Goal: Navigation & Orientation: Find specific page/section

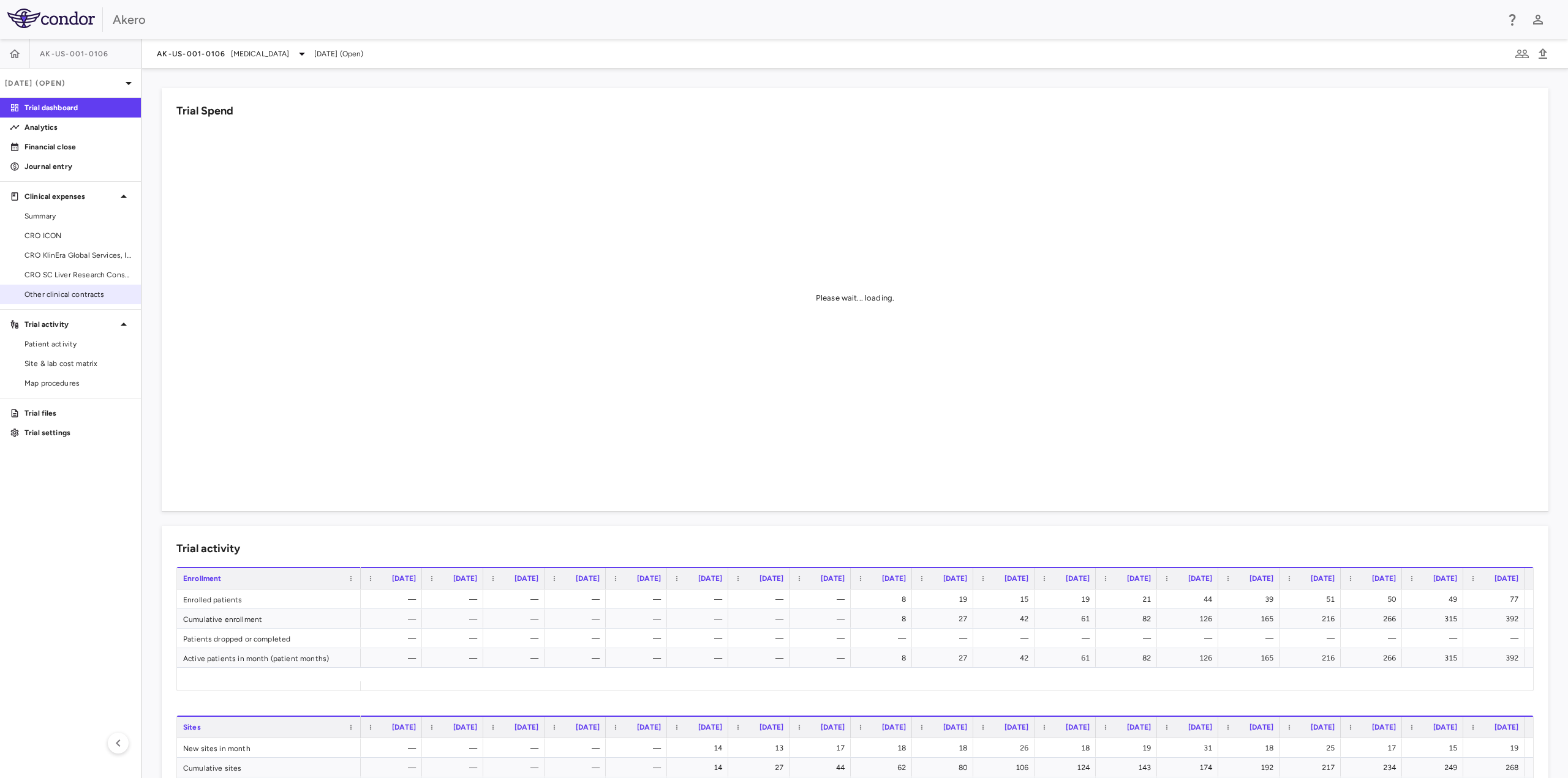
click at [69, 300] on link "Other clinical contracts" at bounding box center [70, 295] width 141 height 18
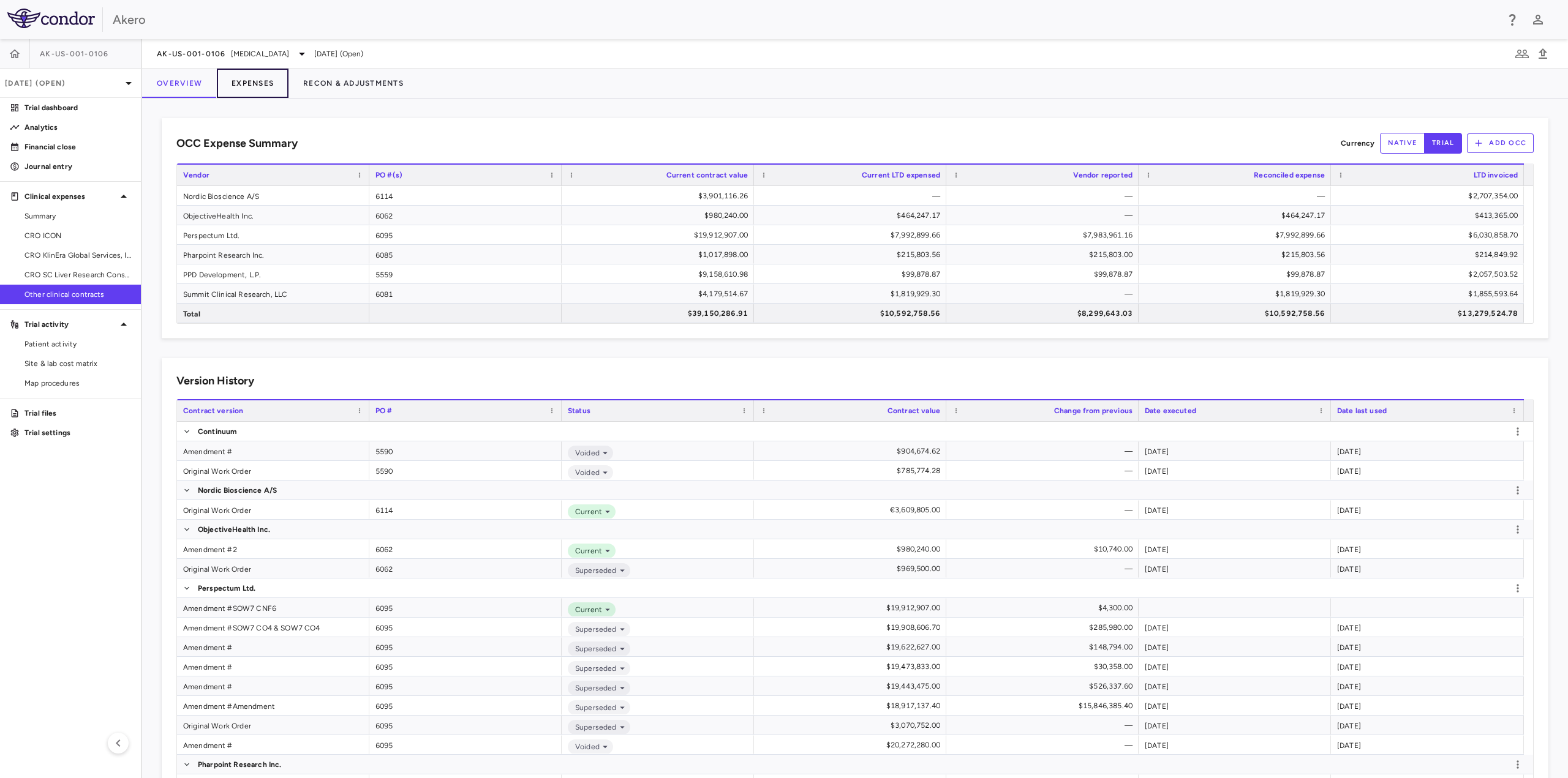
click at [252, 81] on button "Expenses" at bounding box center [252, 83] width 71 height 30
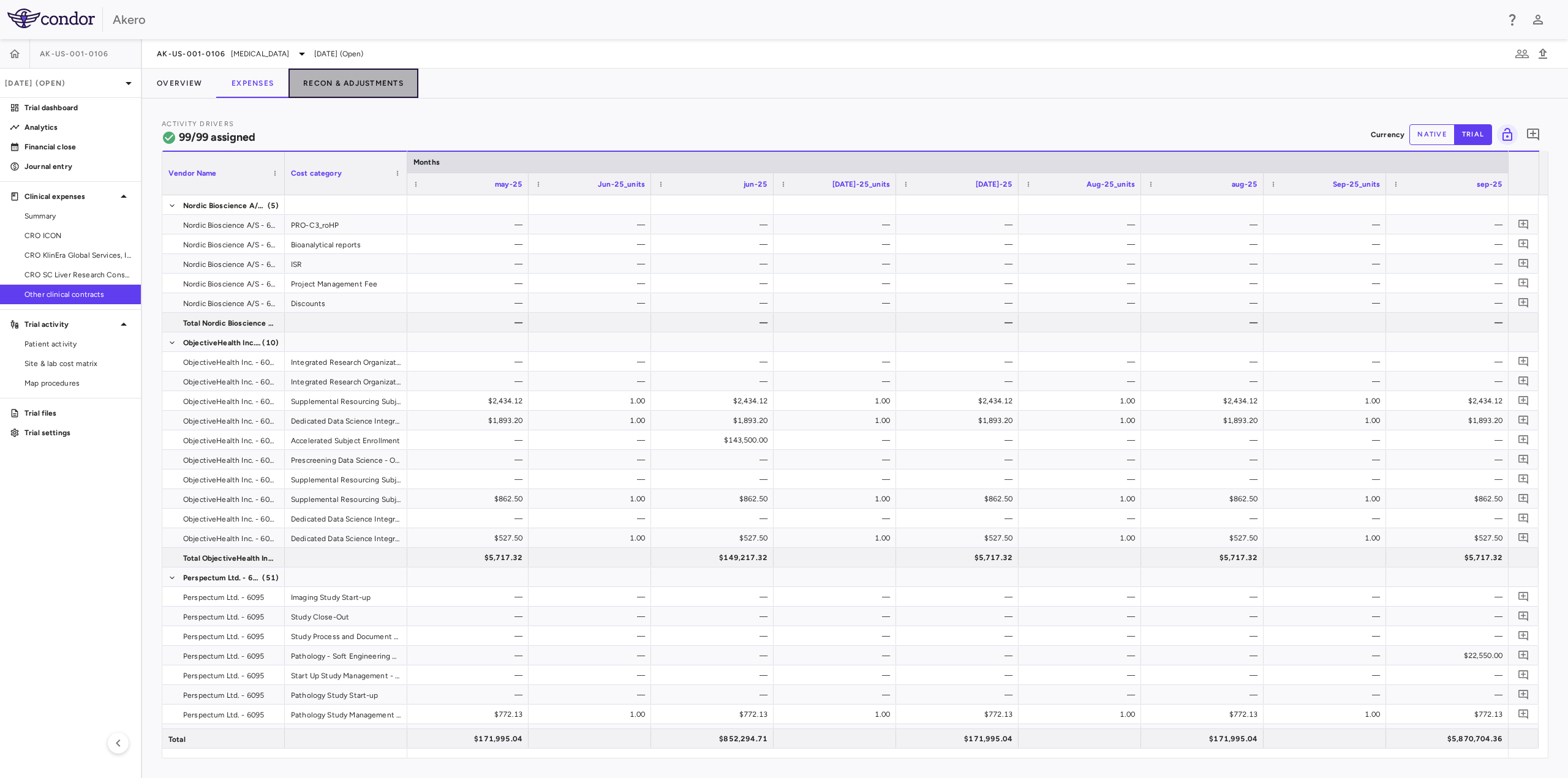
click at [329, 74] on button "Recon & Adjustments" at bounding box center [353, 83] width 130 height 30
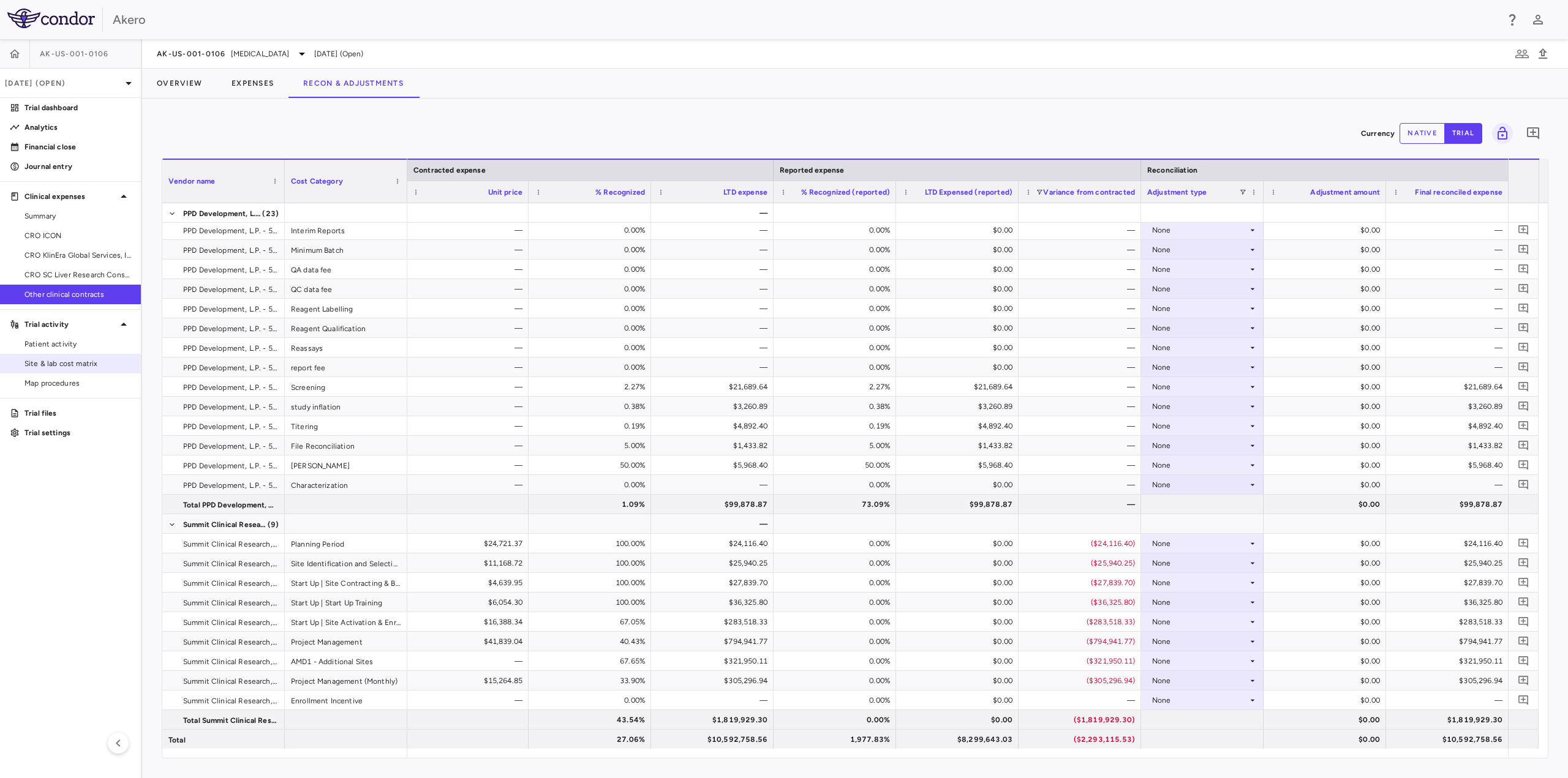
click at [77, 362] on span "Site & lab cost matrix" at bounding box center [78, 363] width 106 height 11
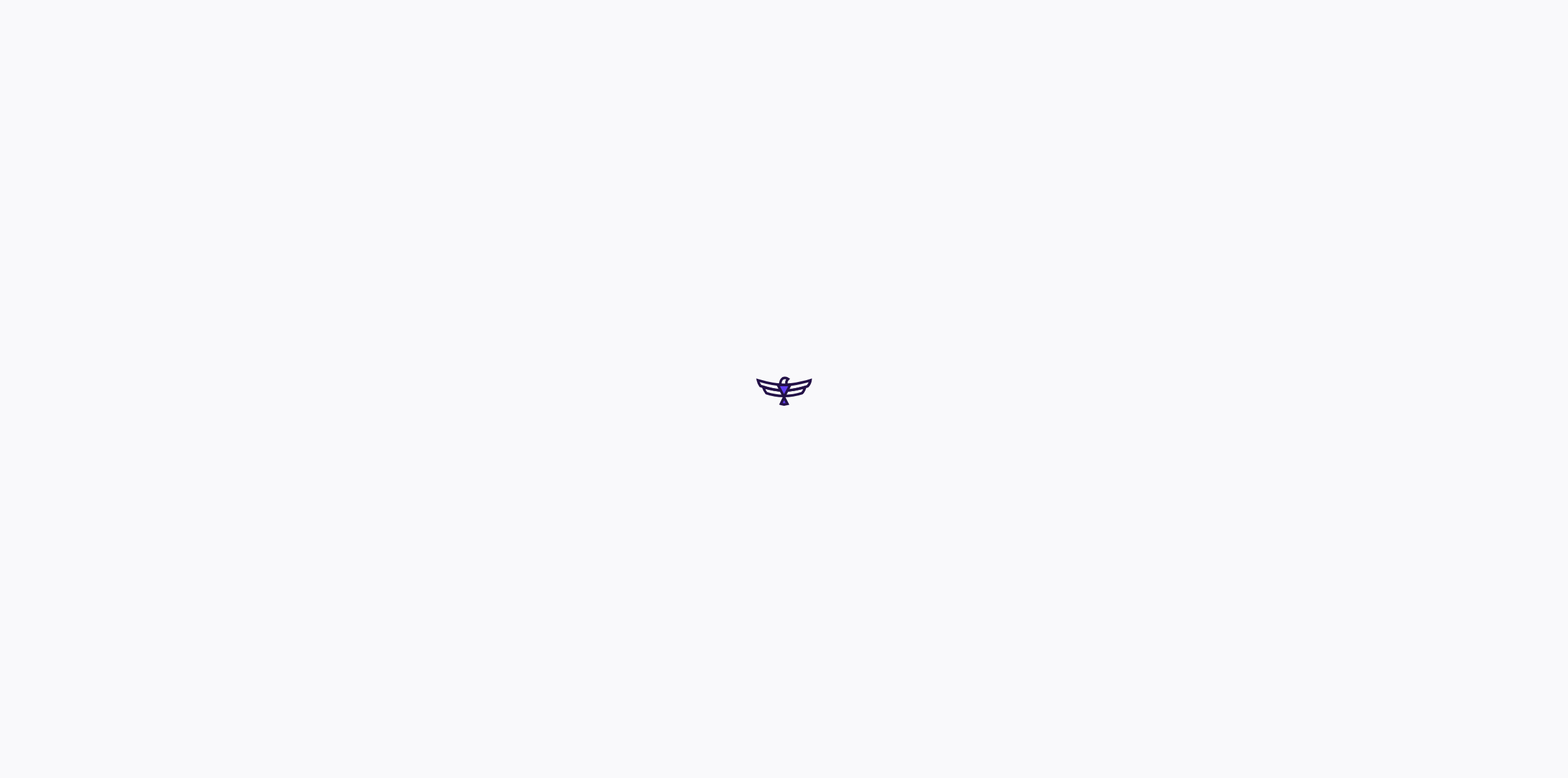
drag, startPoint x: 823, startPoint y: 491, endPoint x: 796, endPoint y: 469, distance: 34.8
click at [796, 469] on div at bounding box center [784, 389] width 1568 height 778
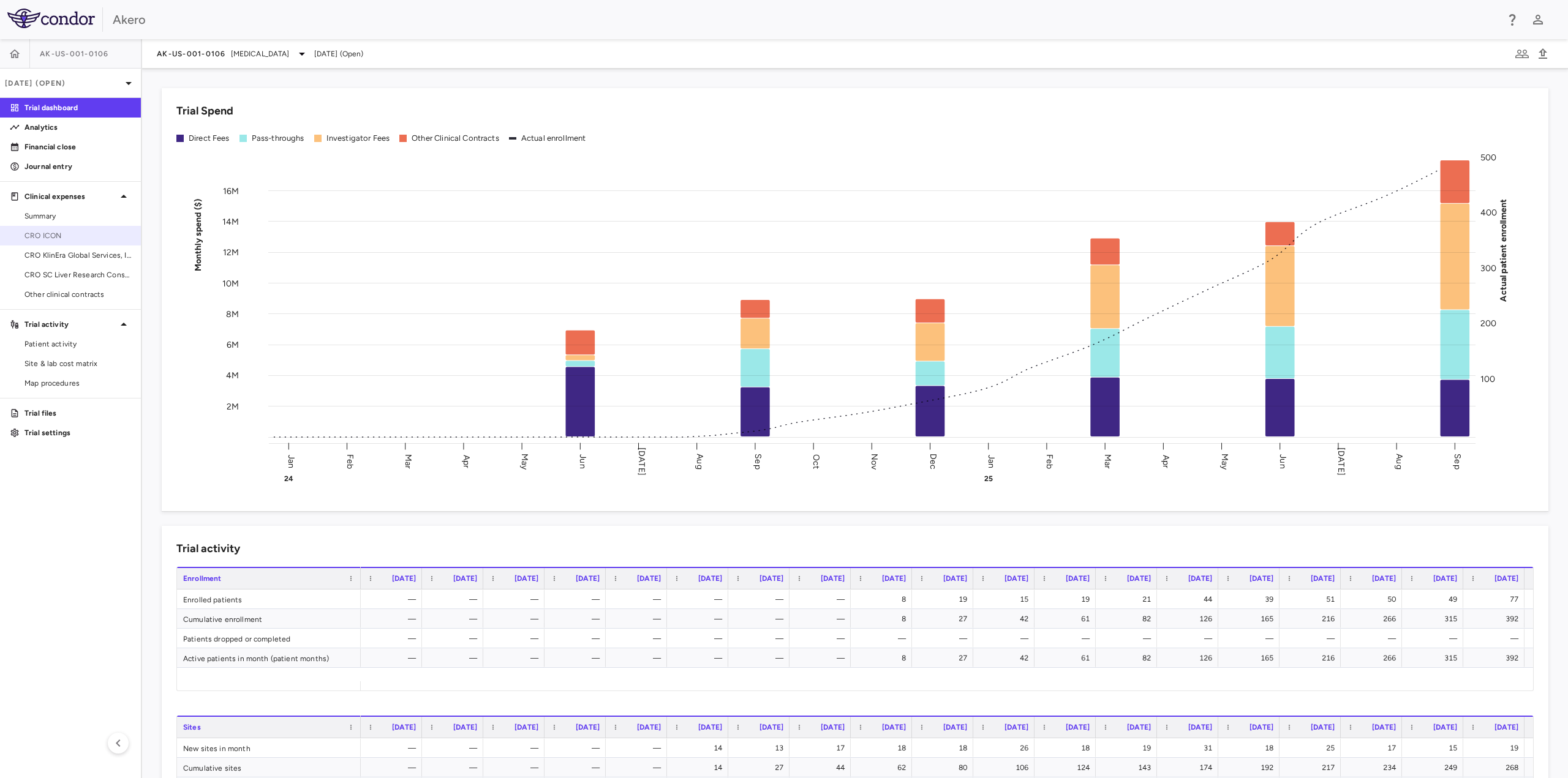
click at [59, 241] on span "CRO ICON" at bounding box center [78, 235] width 106 height 11
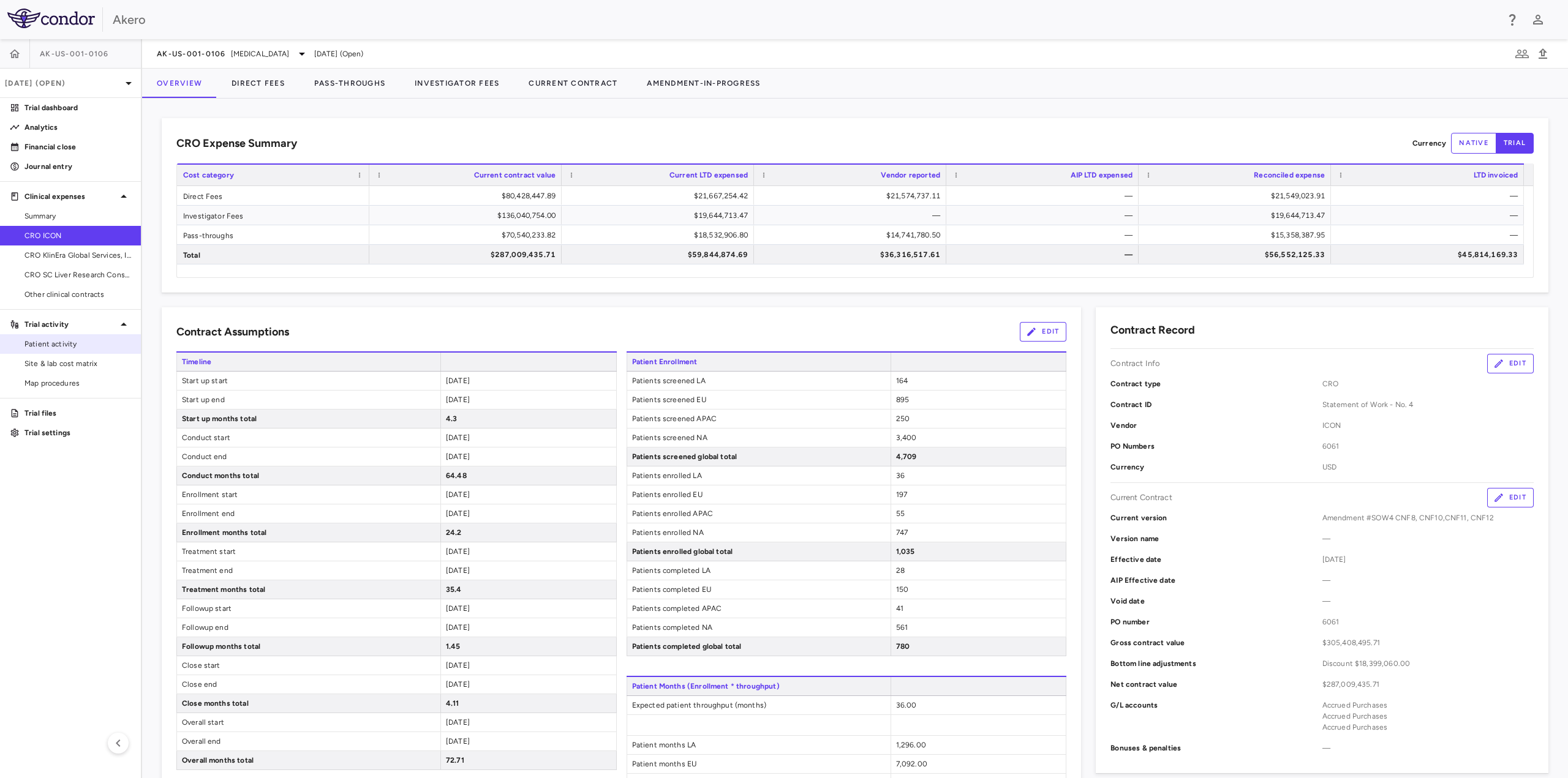
click at [69, 346] on span "Patient activity" at bounding box center [78, 344] width 106 height 11
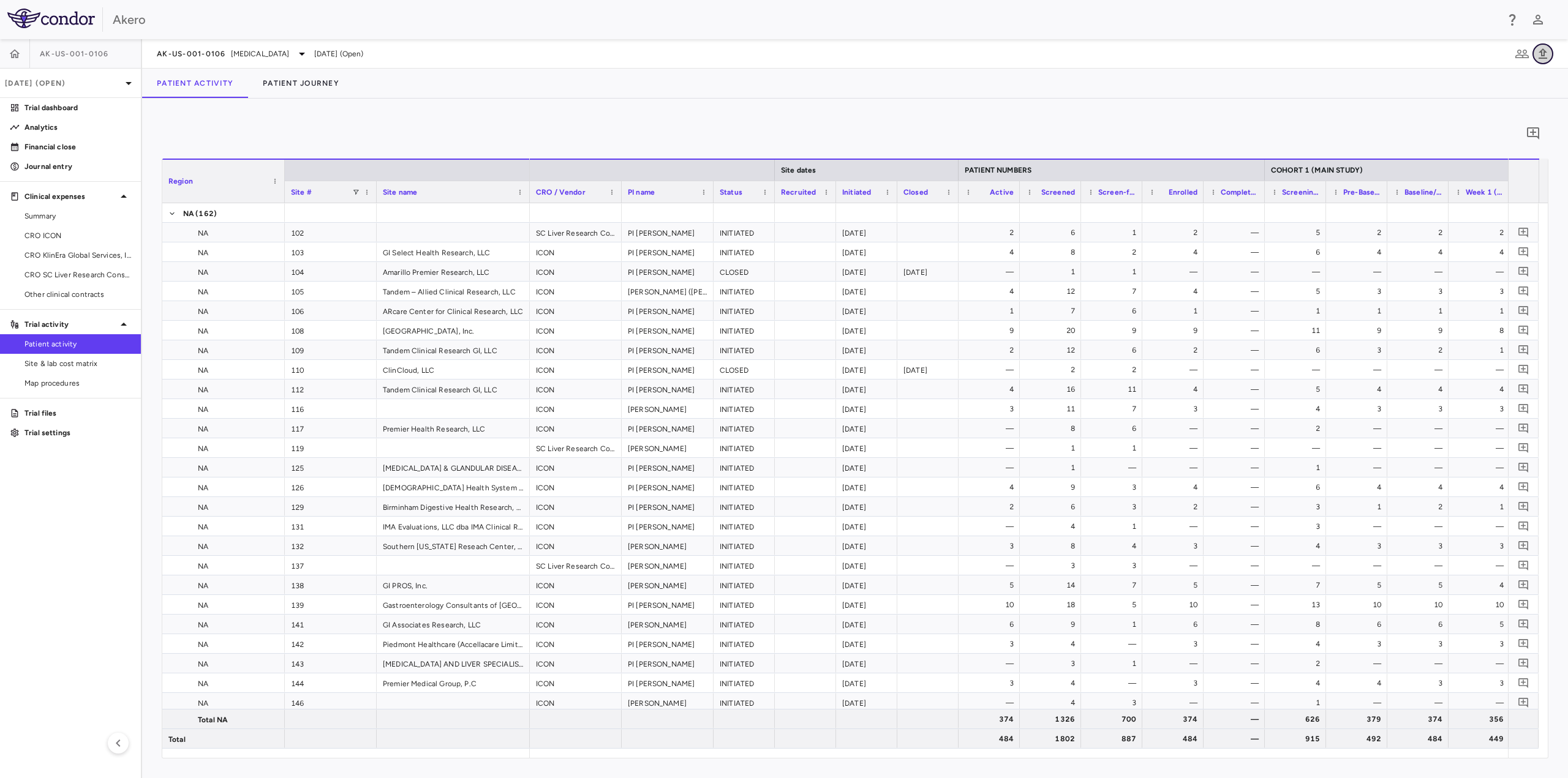
click at [1545, 54] on icon "button" at bounding box center [1543, 54] width 14 height 14
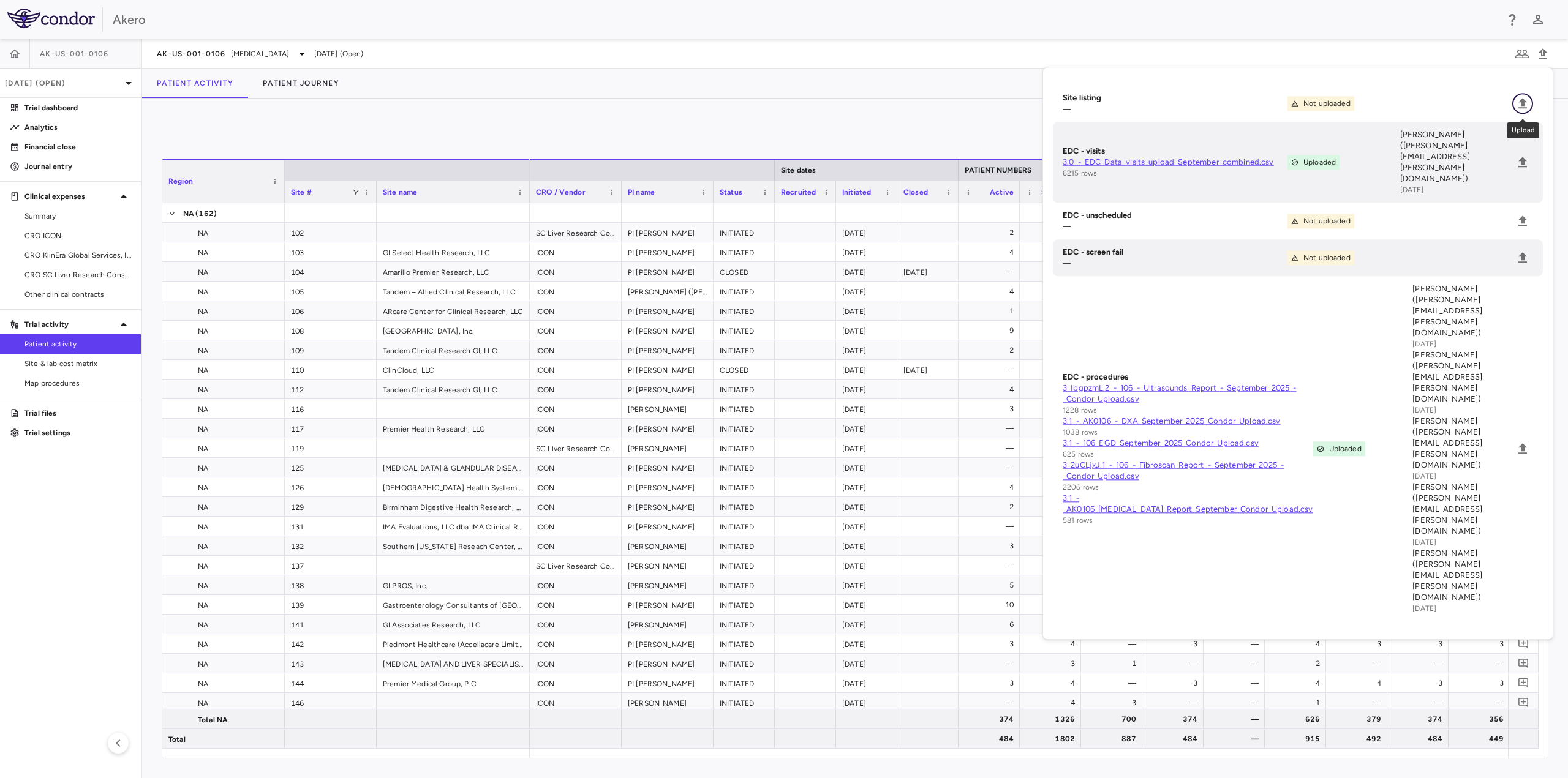
click at [1522, 98] on icon "Upload" at bounding box center [1522, 104] width 14 height 14
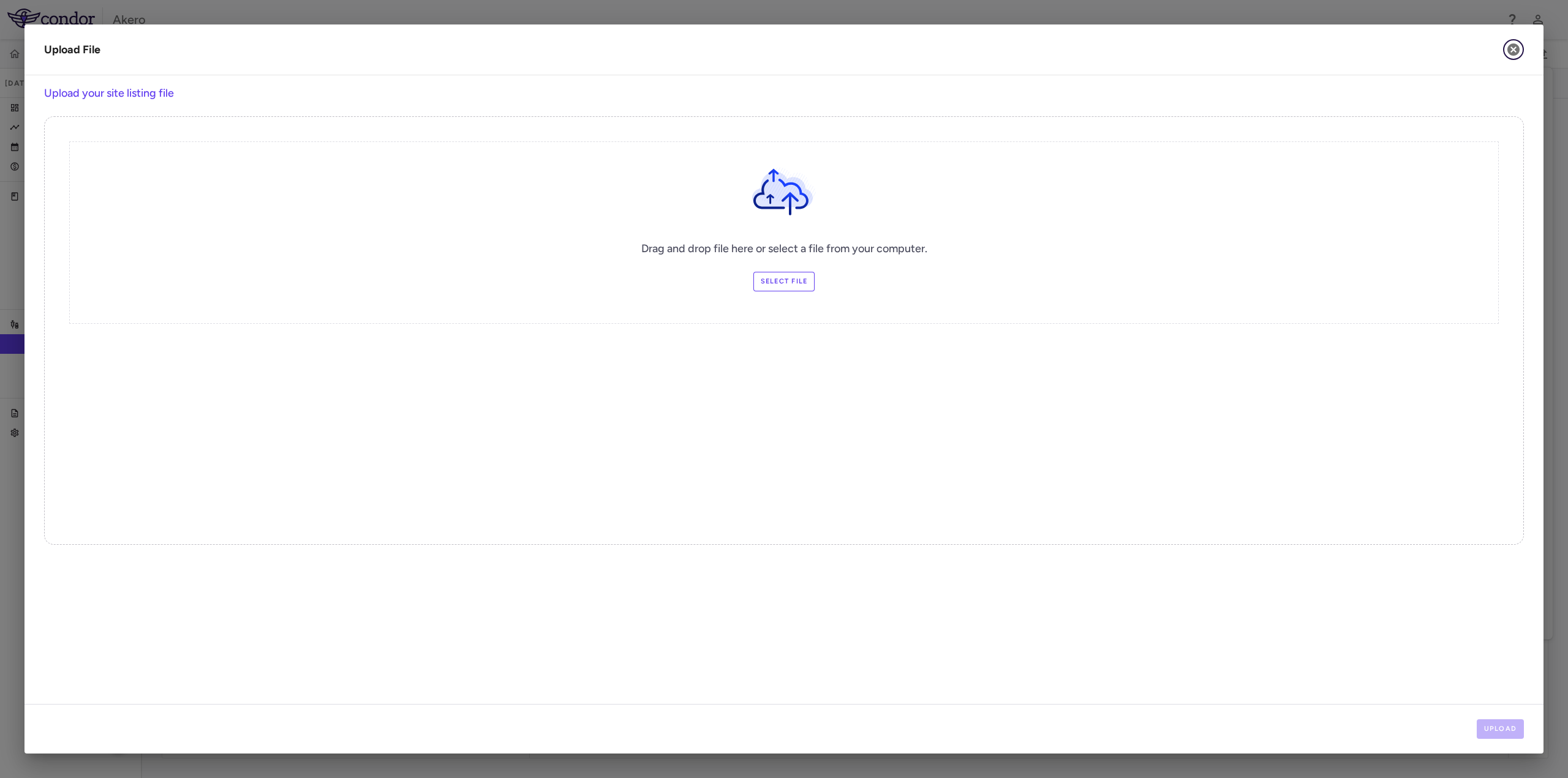
click at [1512, 47] on icon "button" at bounding box center [1514, 50] width 13 height 13
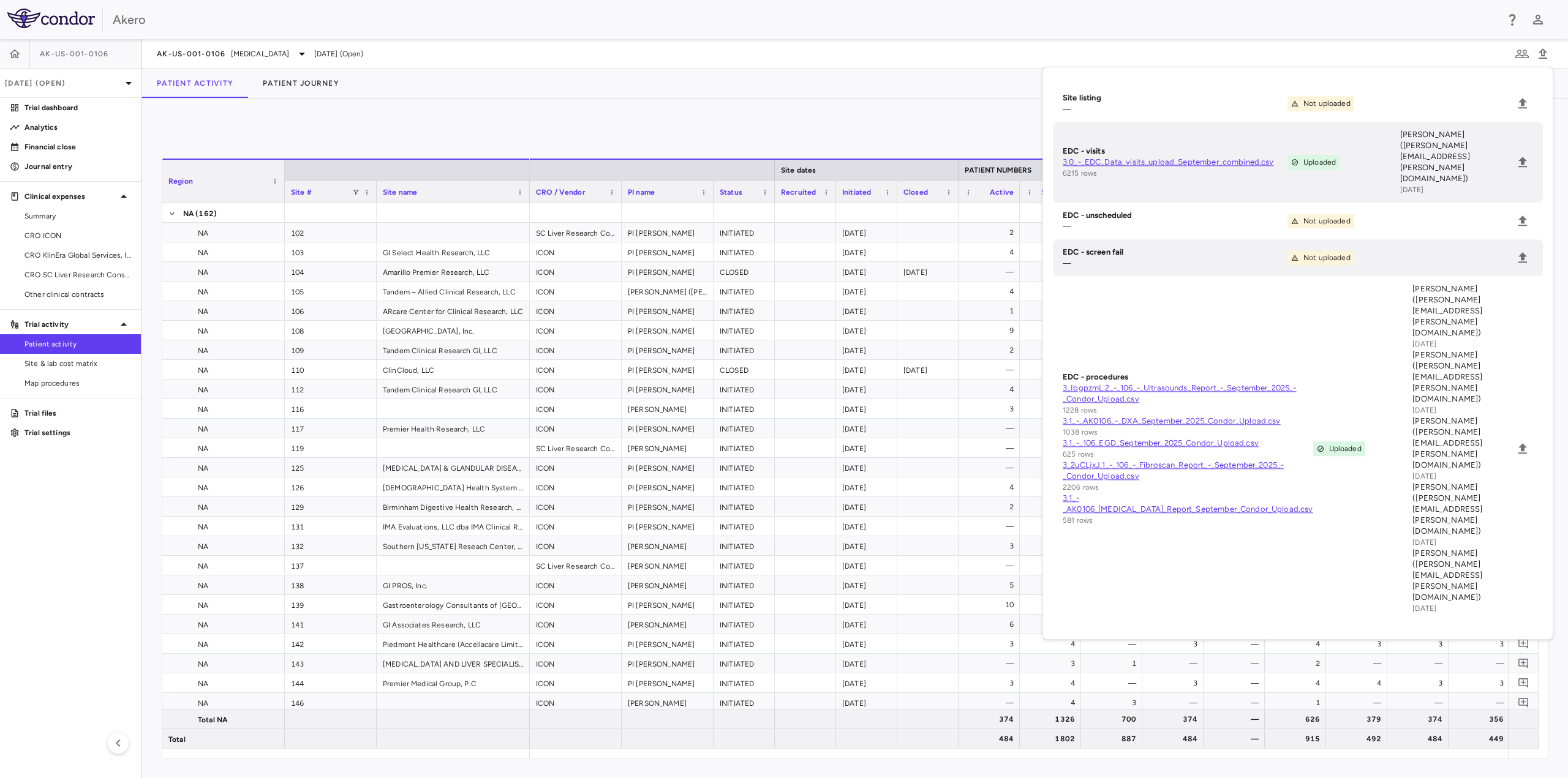
click at [948, 135] on div "0" at bounding box center [855, 133] width 1387 height 31
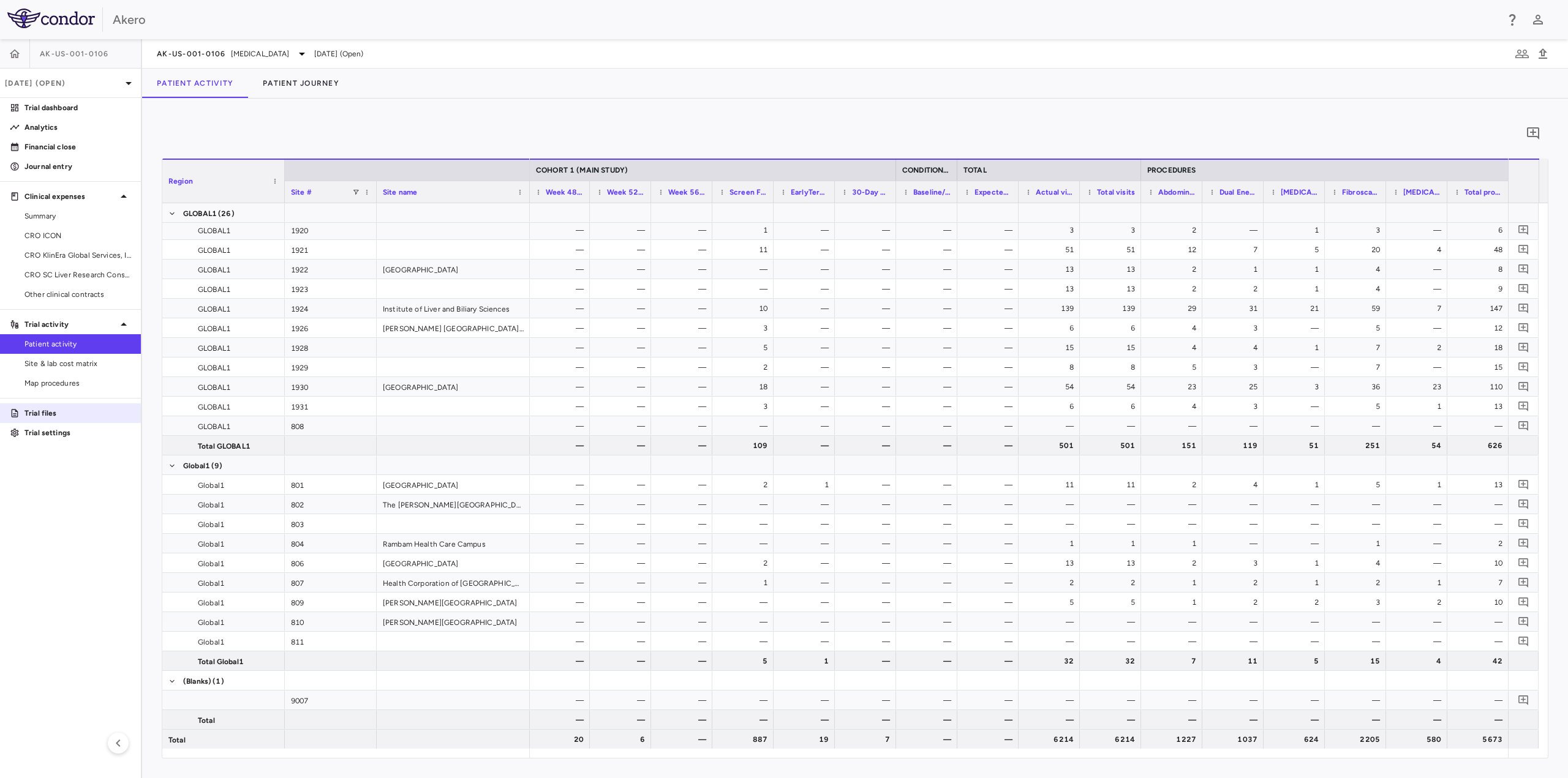
click at [85, 412] on p "Trial files" at bounding box center [78, 413] width 106 height 11
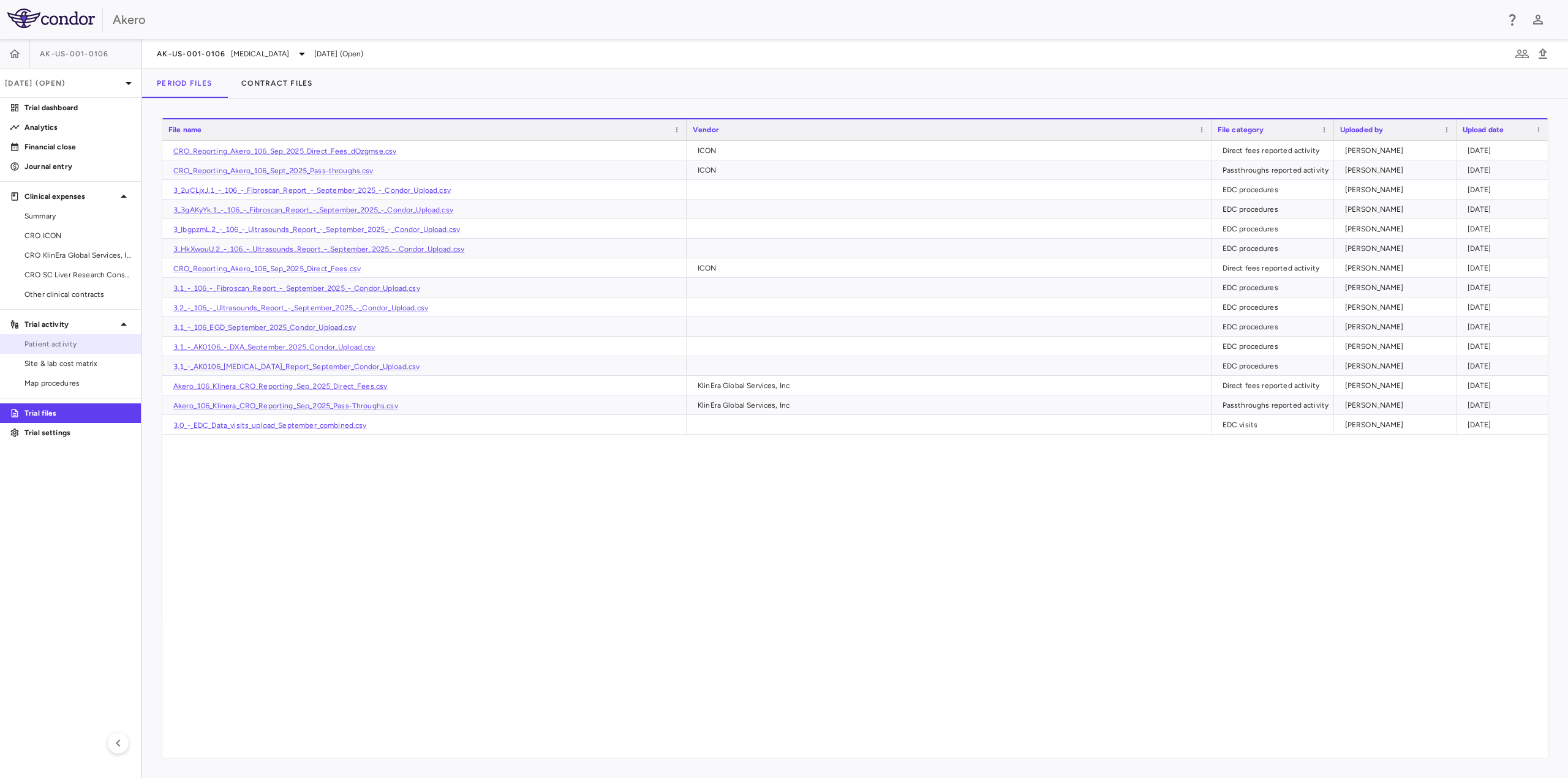
click at [65, 348] on span "Patient activity" at bounding box center [78, 344] width 106 height 11
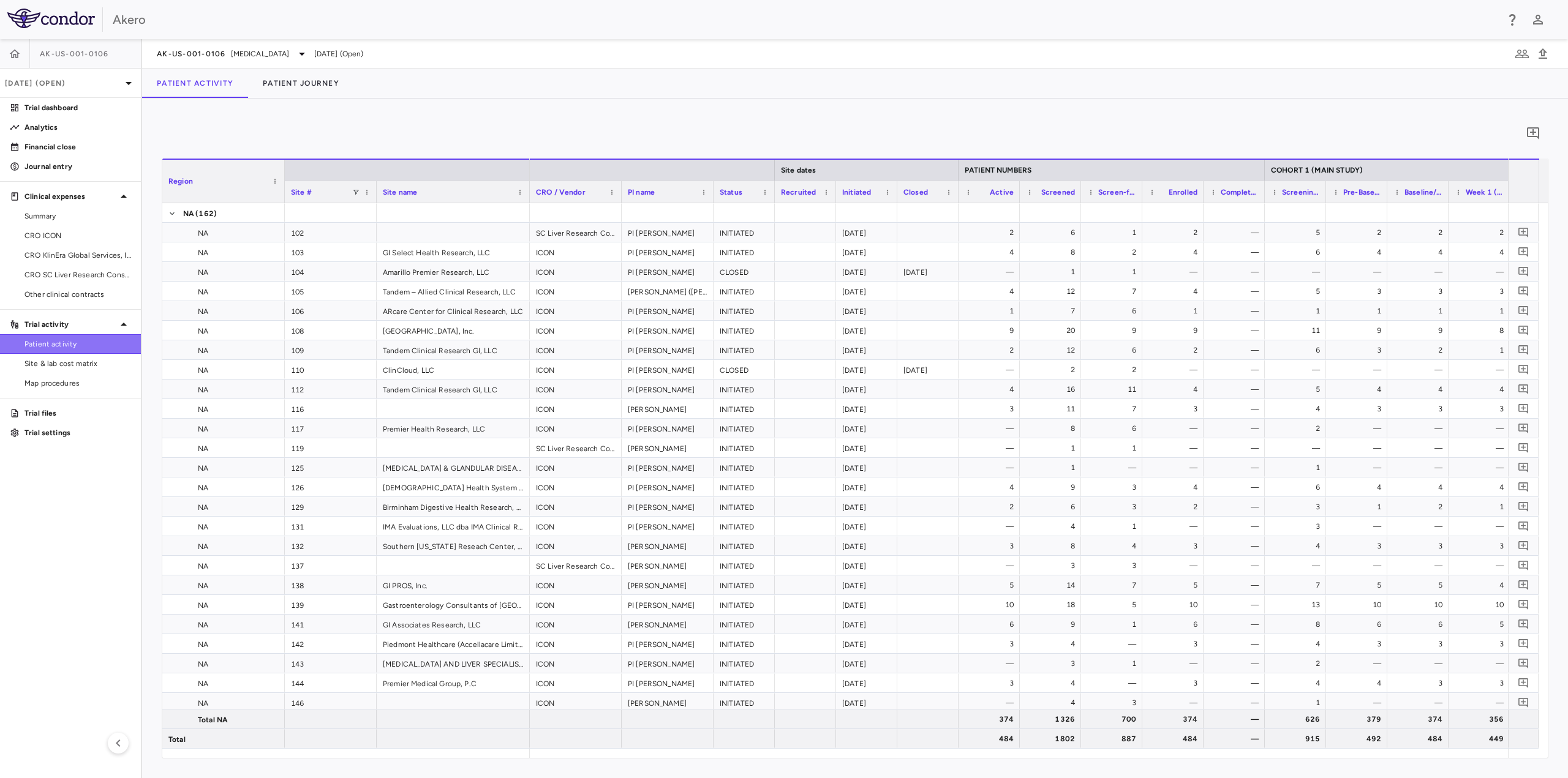
click at [99, 343] on span "Patient activity" at bounding box center [78, 344] width 106 height 11
click at [1518, 50] on icon "button" at bounding box center [1521, 54] width 14 height 9
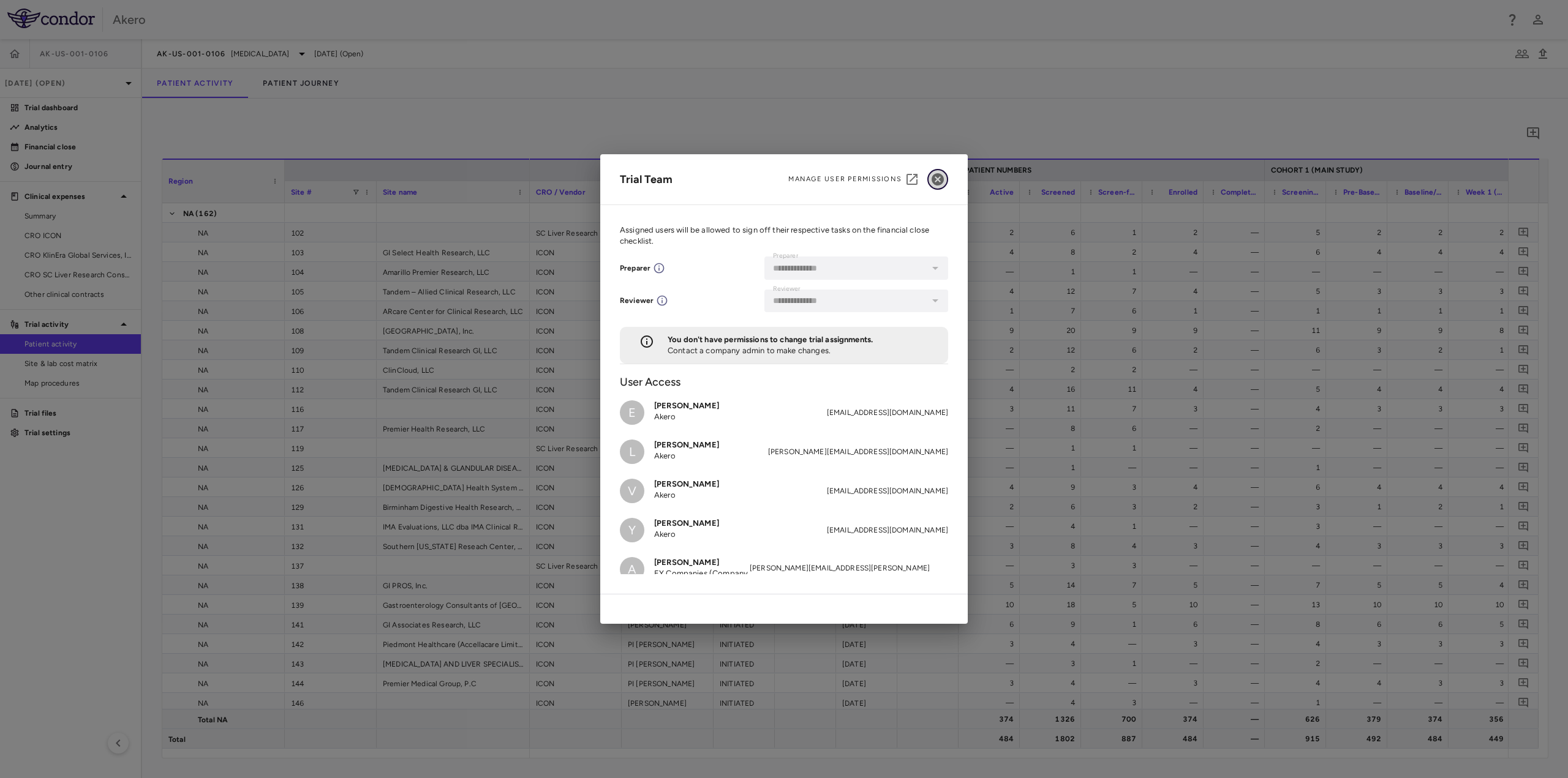
click at [936, 176] on icon "button" at bounding box center [938, 179] width 13 height 13
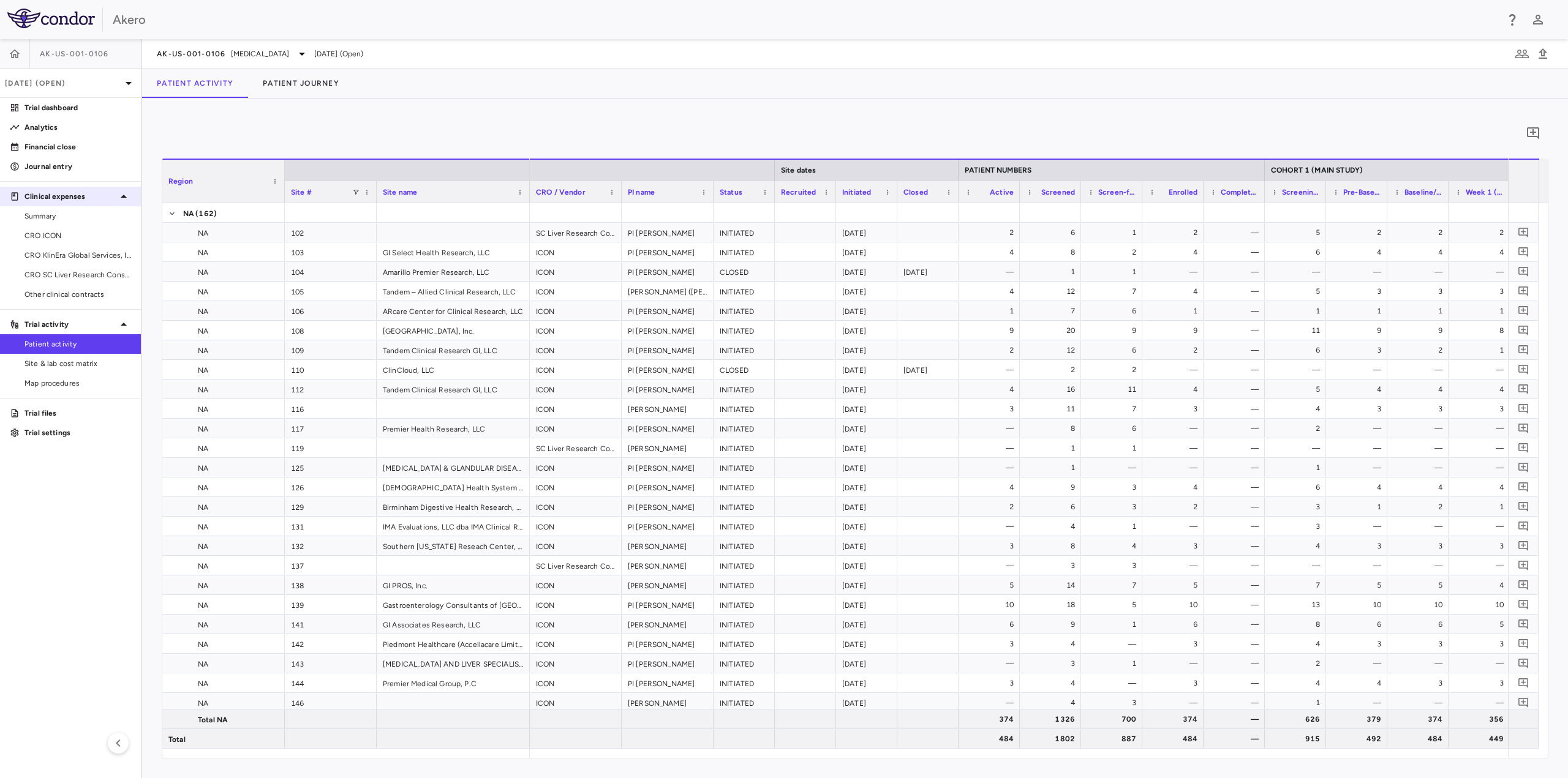
click at [50, 194] on p "Clinical expenses" at bounding box center [70, 197] width 92 height 11
click at [50, 193] on p "Clinical expenses" at bounding box center [70, 197] width 92 height 11
click at [69, 330] on div "Trial activity" at bounding box center [70, 325] width 141 height 22
click at [69, 327] on p "Trial activity" at bounding box center [70, 325] width 92 height 11
click at [23, 60] on button "button" at bounding box center [14, 53] width 30 height 30
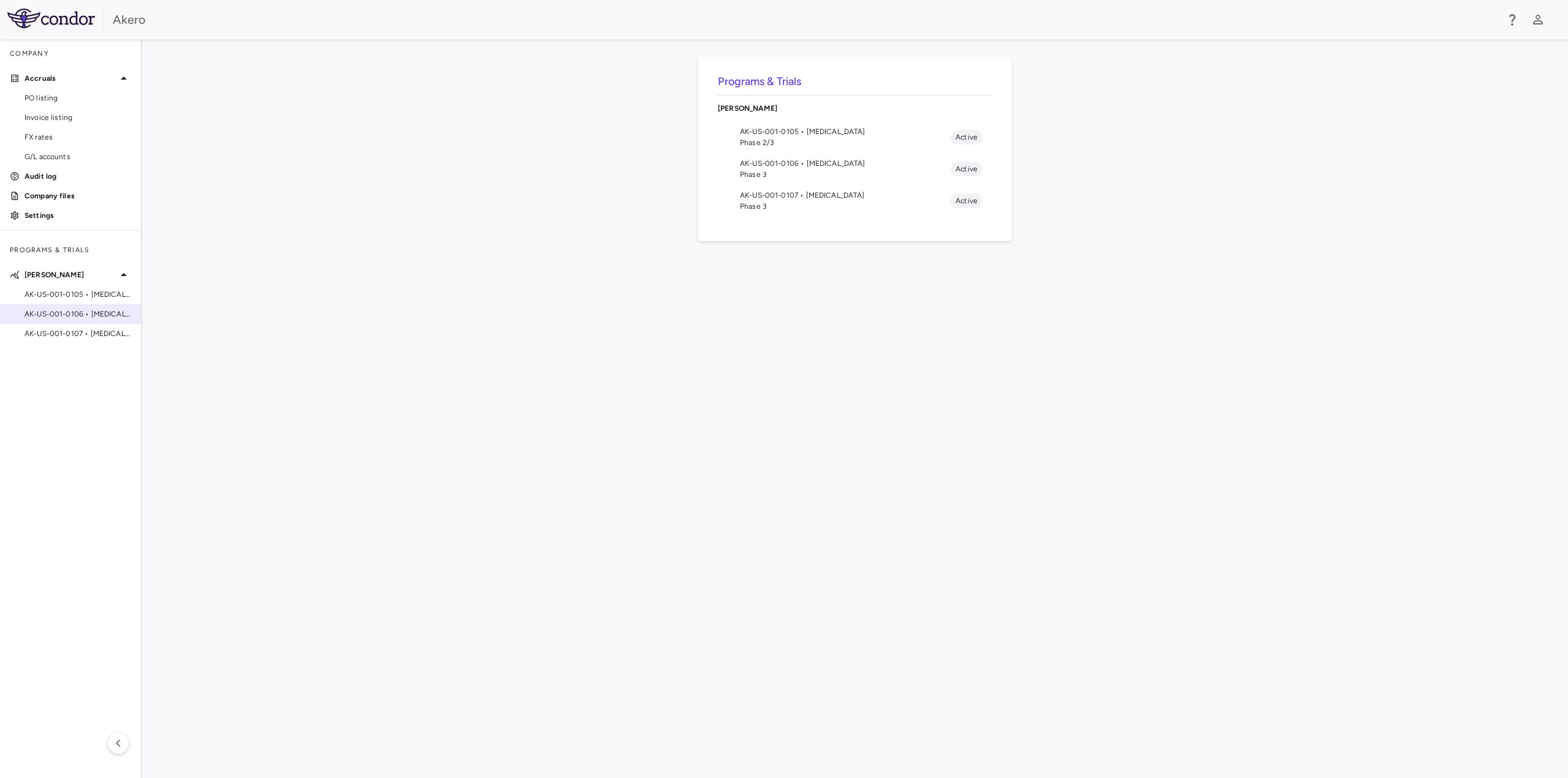
click at [82, 316] on span "AK-US-001-0106 • [MEDICAL_DATA]" at bounding box center [78, 314] width 106 height 11
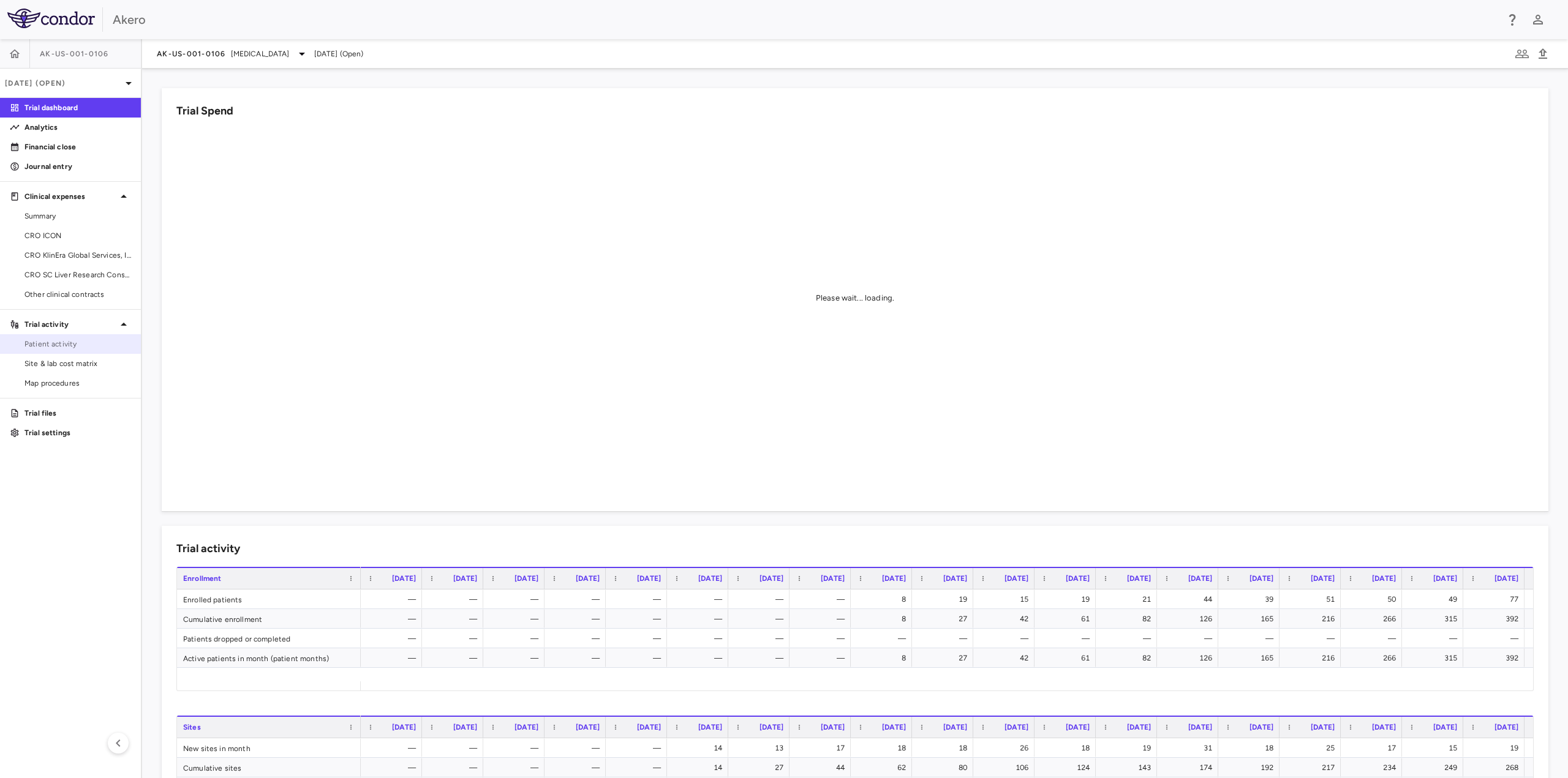
click at [62, 349] on link "Patient activity" at bounding box center [70, 344] width 141 height 18
